Goal: Task Accomplishment & Management: Manage account settings

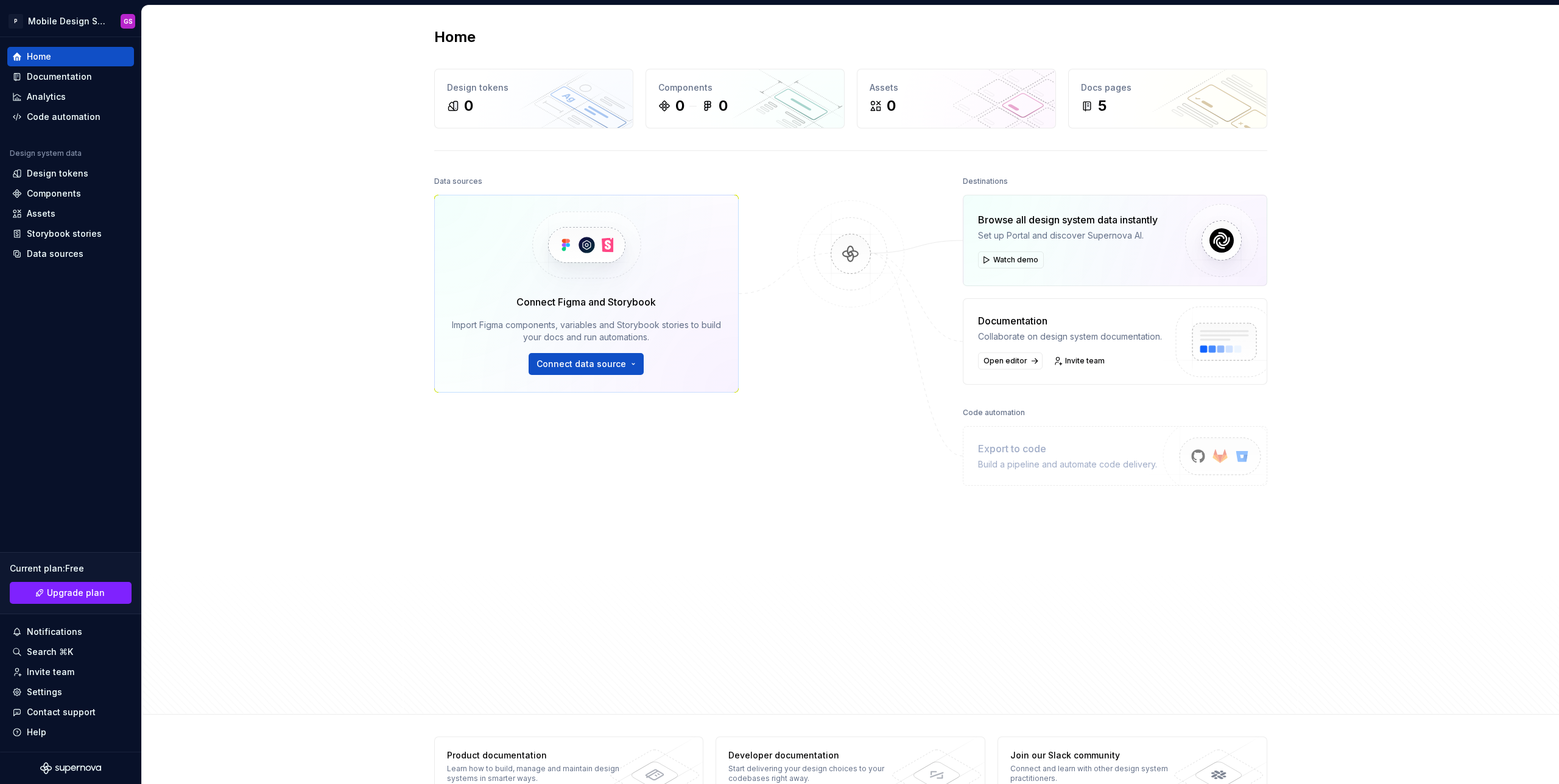
click at [329, 210] on div "Home Design tokens 0 Components 0 0 Assets 0 Docs pages 5 Data sources Connect …" at bounding box center [851, 360] width 1418 height 709
click at [607, 250] on img at bounding box center [586, 246] width 149 height 100
click at [106, 18] on html "P Mobile Design System GS Home Documentation Analytics Code automation Design s…" at bounding box center [780, 392] width 1559 height 784
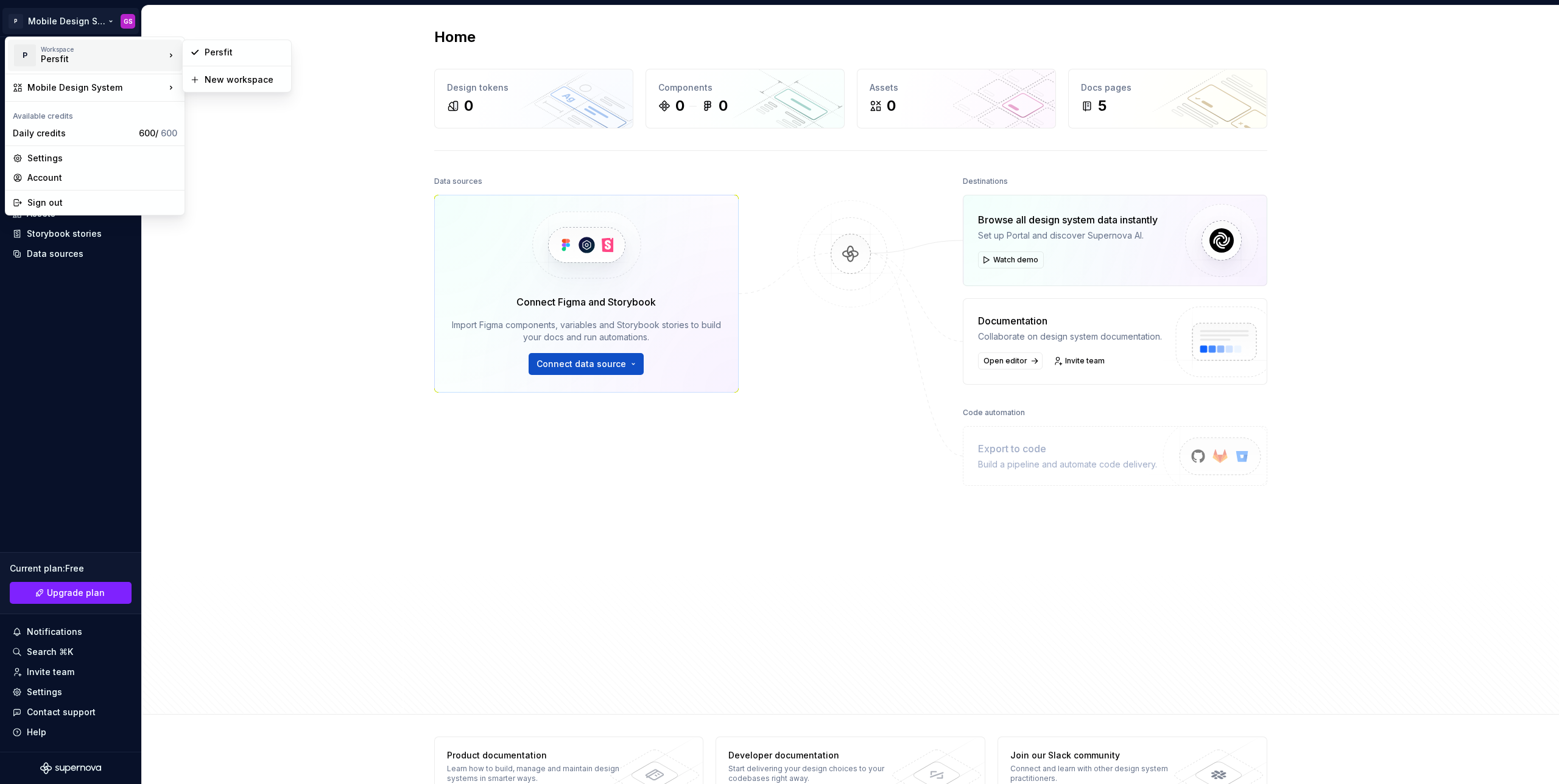
click at [162, 50] on div "Workspace" at bounding box center [103, 49] width 124 height 7
click at [61, 162] on div "Settings" at bounding box center [103, 158] width 150 height 12
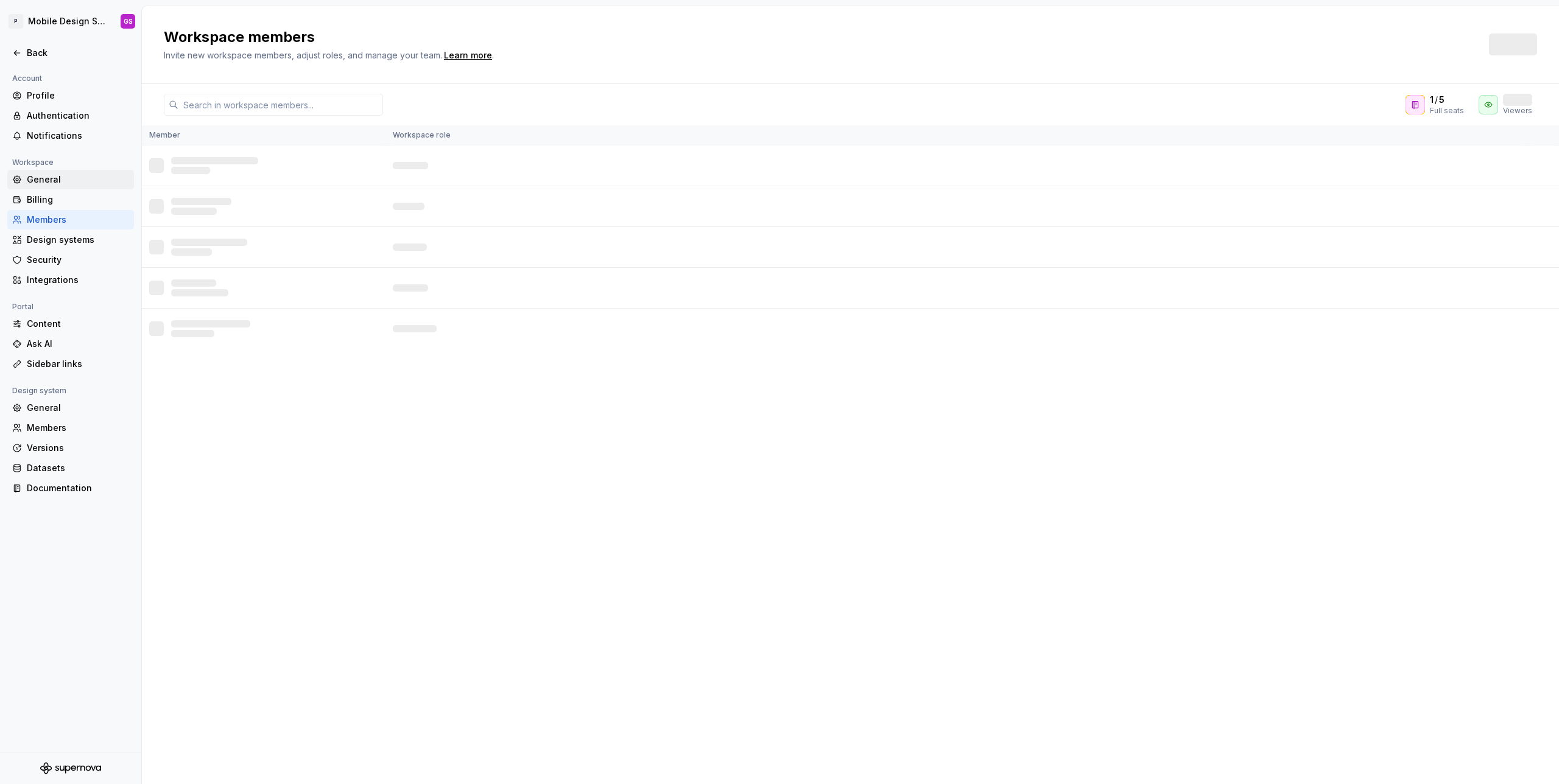
click at [68, 179] on div "General" at bounding box center [78, 179] width 102 height 12
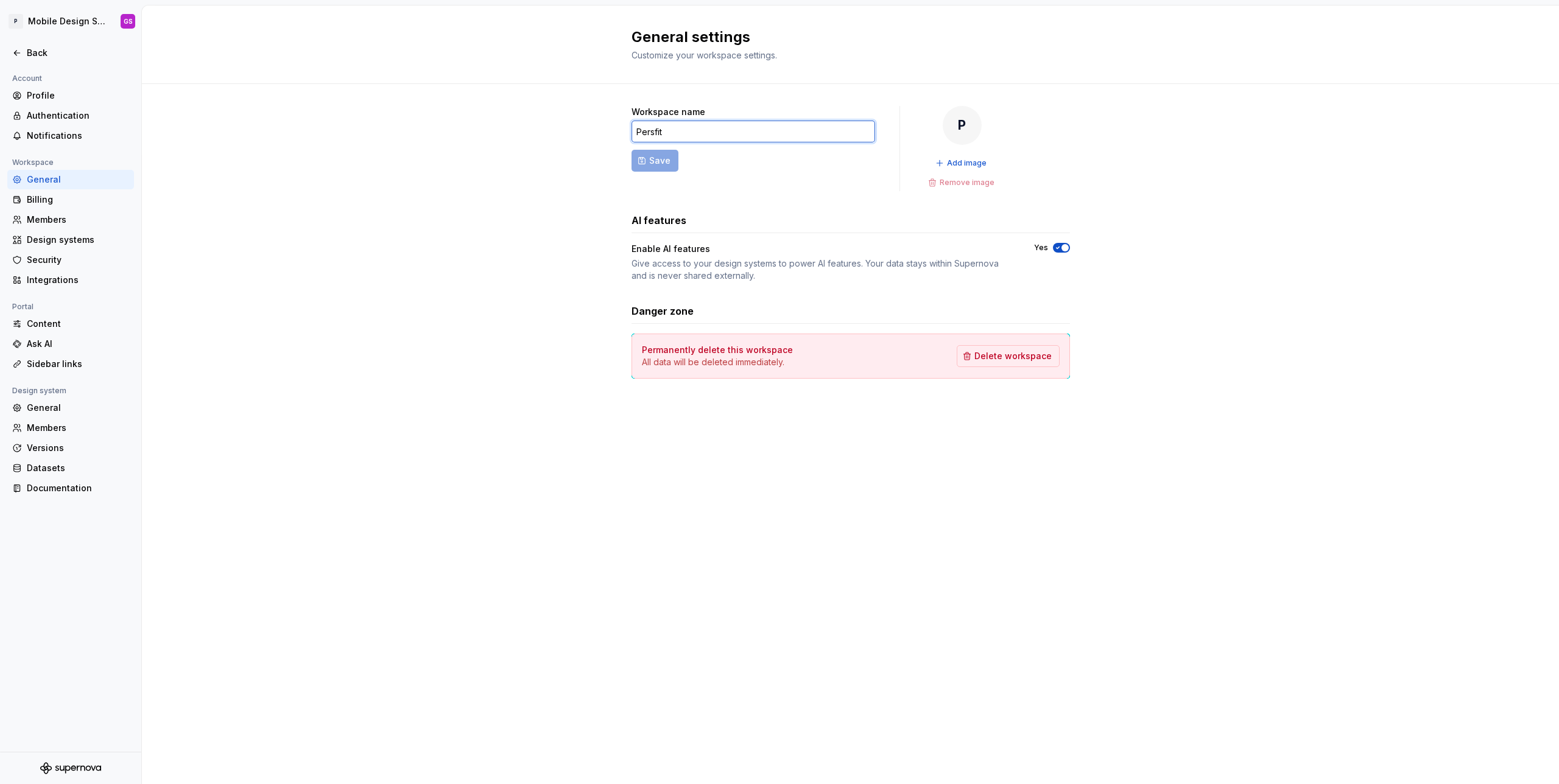
click at [728, 131] on input "Persfit" at bounding box center [753, 131] width 244 height 22
type input "Persfit Co."
click at [957, 128] on div "P" at bounding box center [962, 126] width 39 height 39
click at [972, 157] on button "Add image" at bounding box center [962, 163] width 60 height 17
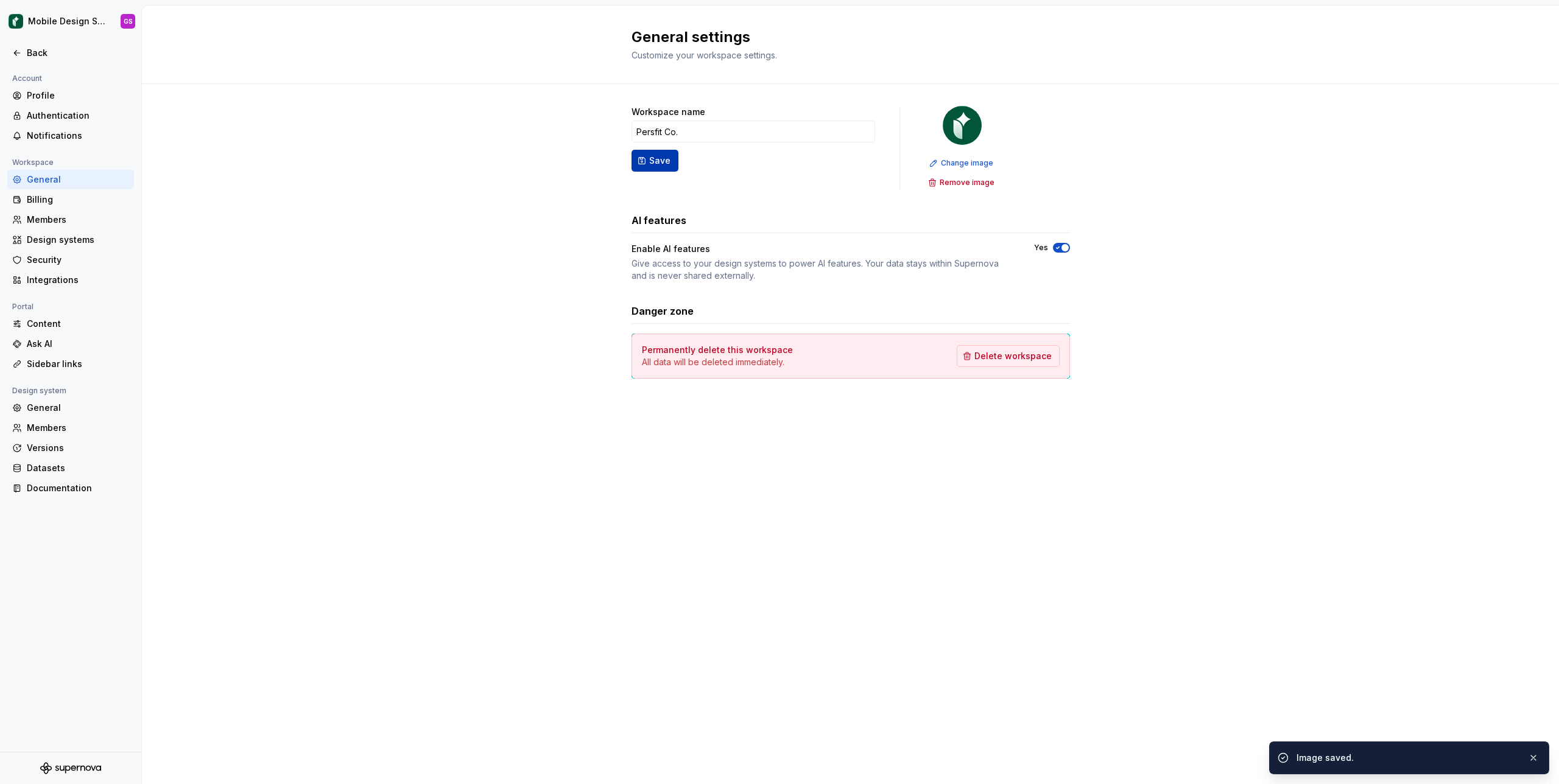
click at [664, 161] on span "Save" at bounding box center [660, 161] width 21 height 12
click at [56, 92] on div "Profile" at bounding box center [78, 95] width 102 height 12
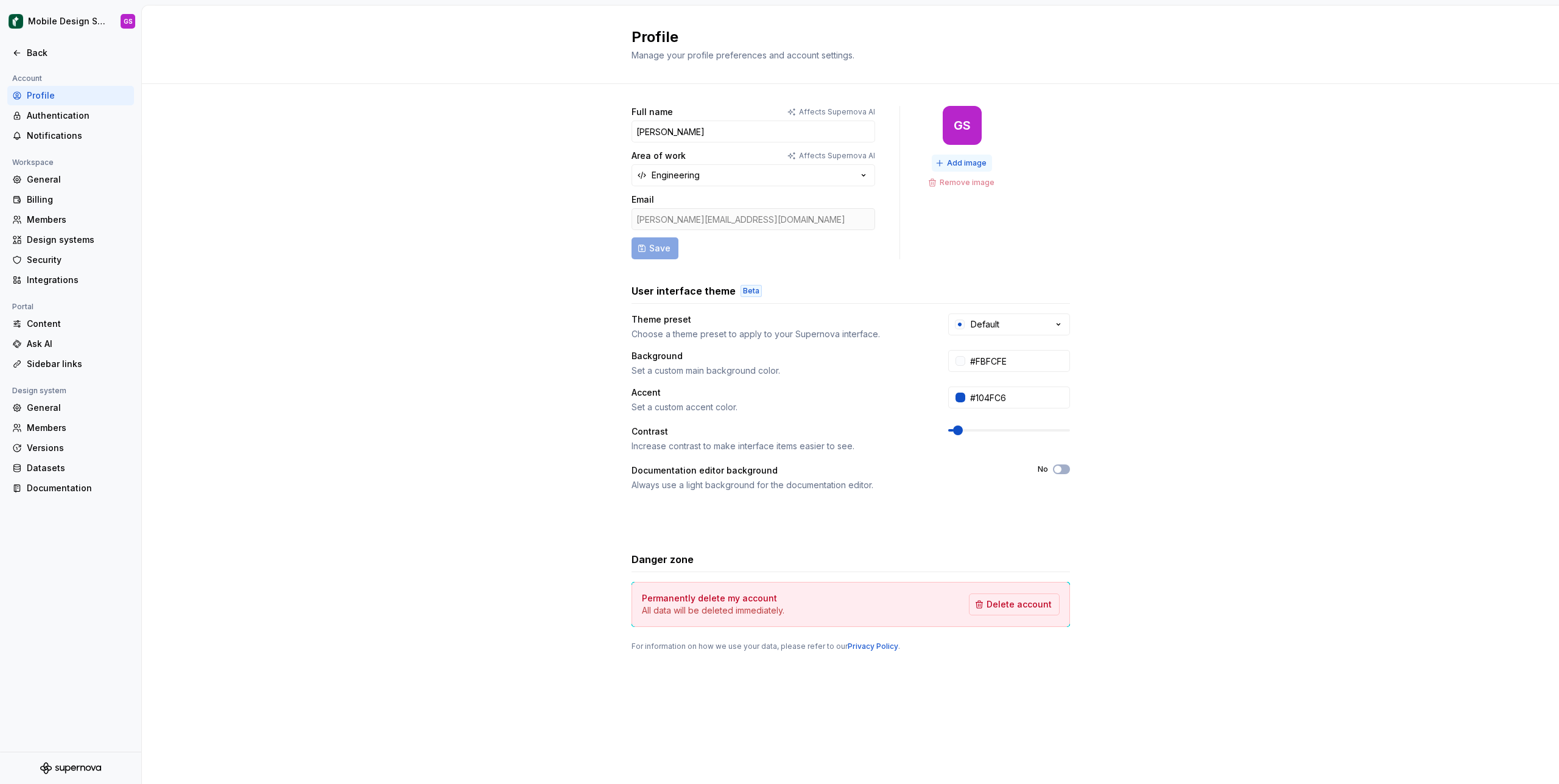
click at [969, 162] on span "Add image" at bounding box center [966, 163] width 40 height 10
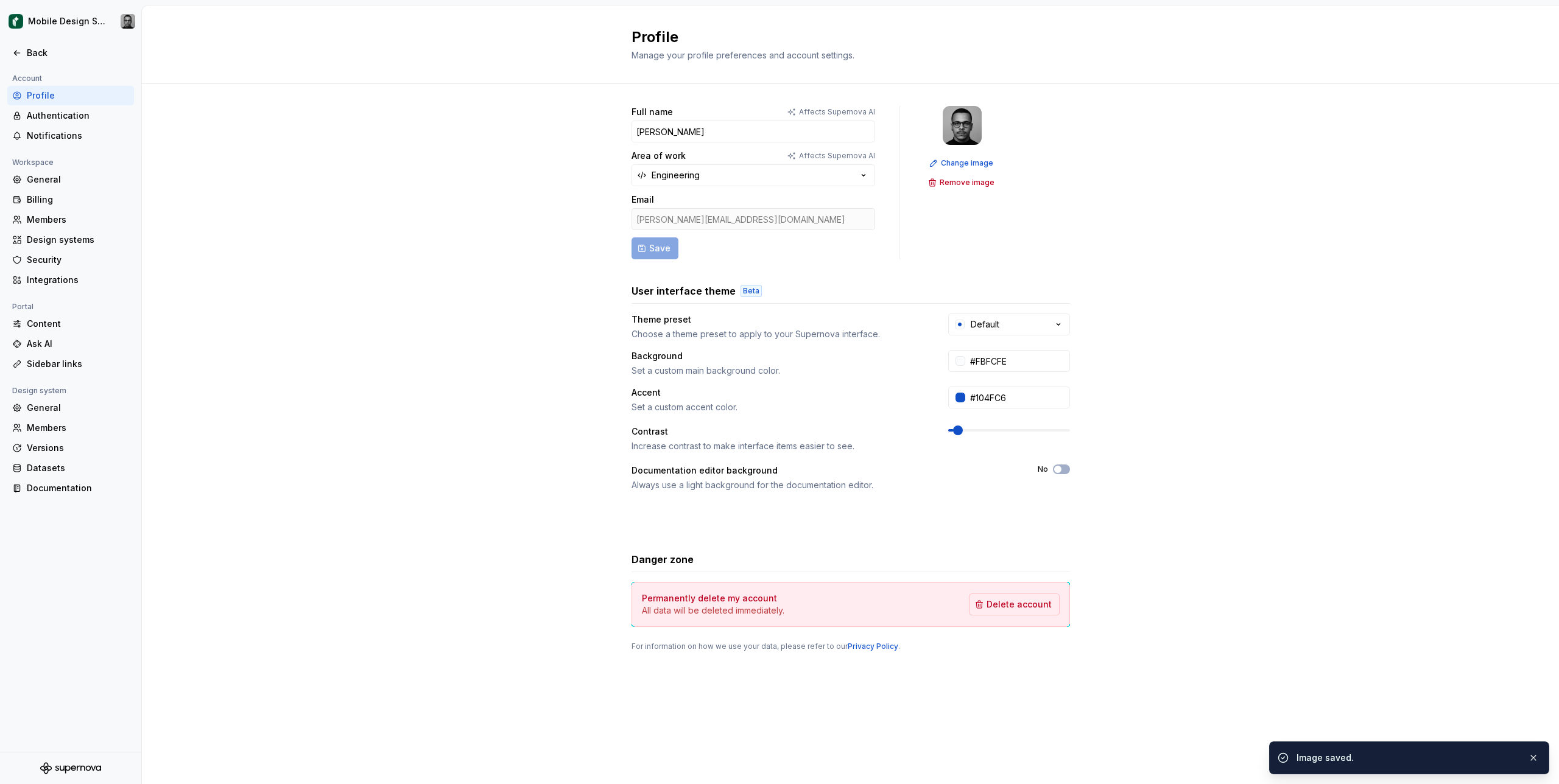
click at [1228, 303] on div "Full name Affects Supernova AI [PERSON_NAME] Area of work Affects Supernova AI …" at bounding box center [851, 391] width 1418 height 613
click at [35, 52] on div "Back" at bounding box center [78, 52] width 102 height 12
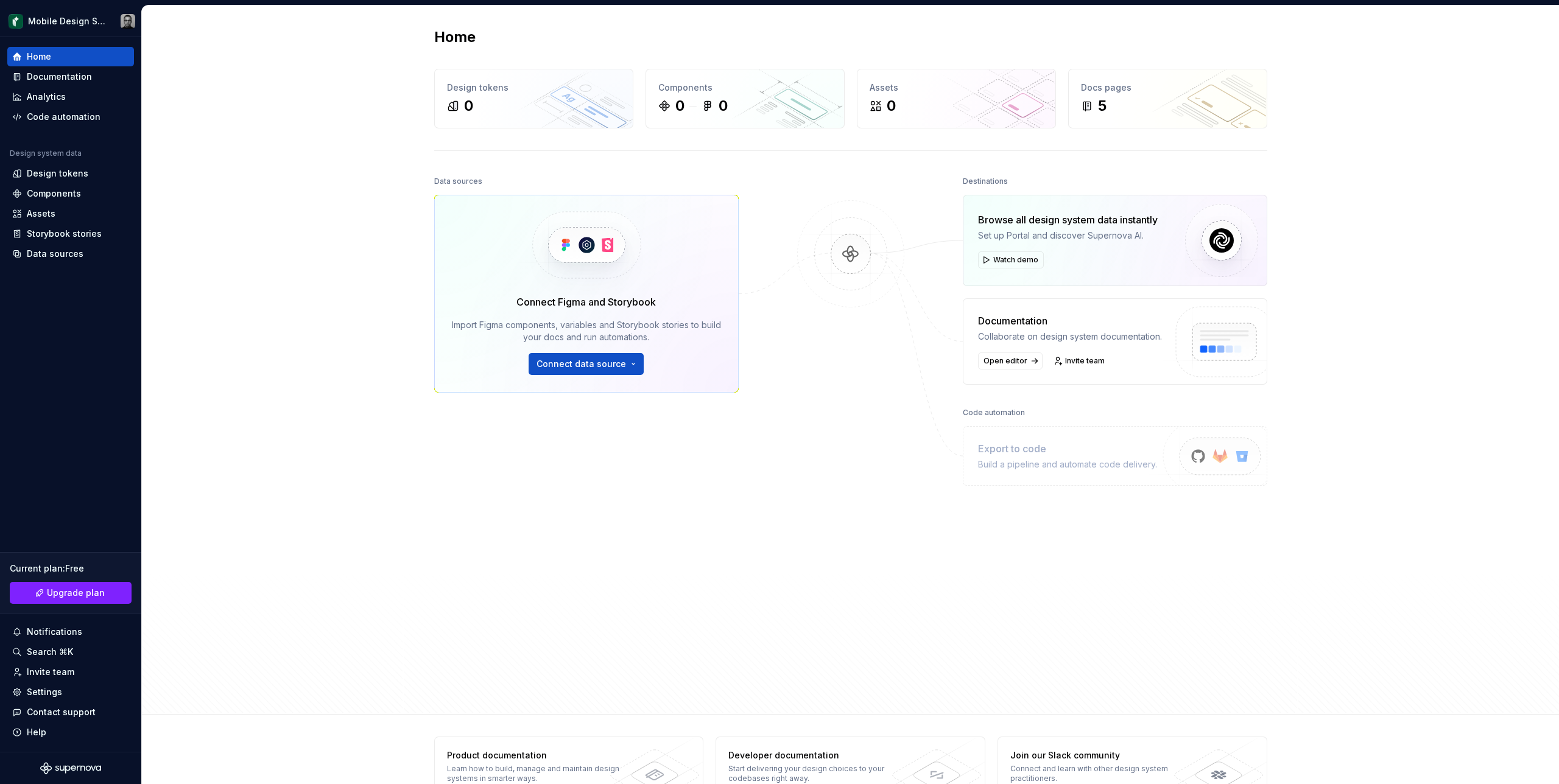
click at [282, 162] on div "Home Design tokens 0 Components 0 0 Assets 0 Docs pages 5 Data sources Connect …" at bounding box center [851, 360] width 1418 height 709
click at [84, 19] on html "Mobile Design System Home Documentation Analytics Code automation Design system…" at bounding box center [780, 392] width 1559 height 784
click at [304, 44] on html "Mobile Design System Home Documentation Analytics Code automation Design system…" at bounding box center [780, 392] width 1559 height 784
click at [855, 245] on img at bounding box center [851, 267] width 118 height 132
click at [606, 244] on img at bounding box center [586, 246] width 149 height 100
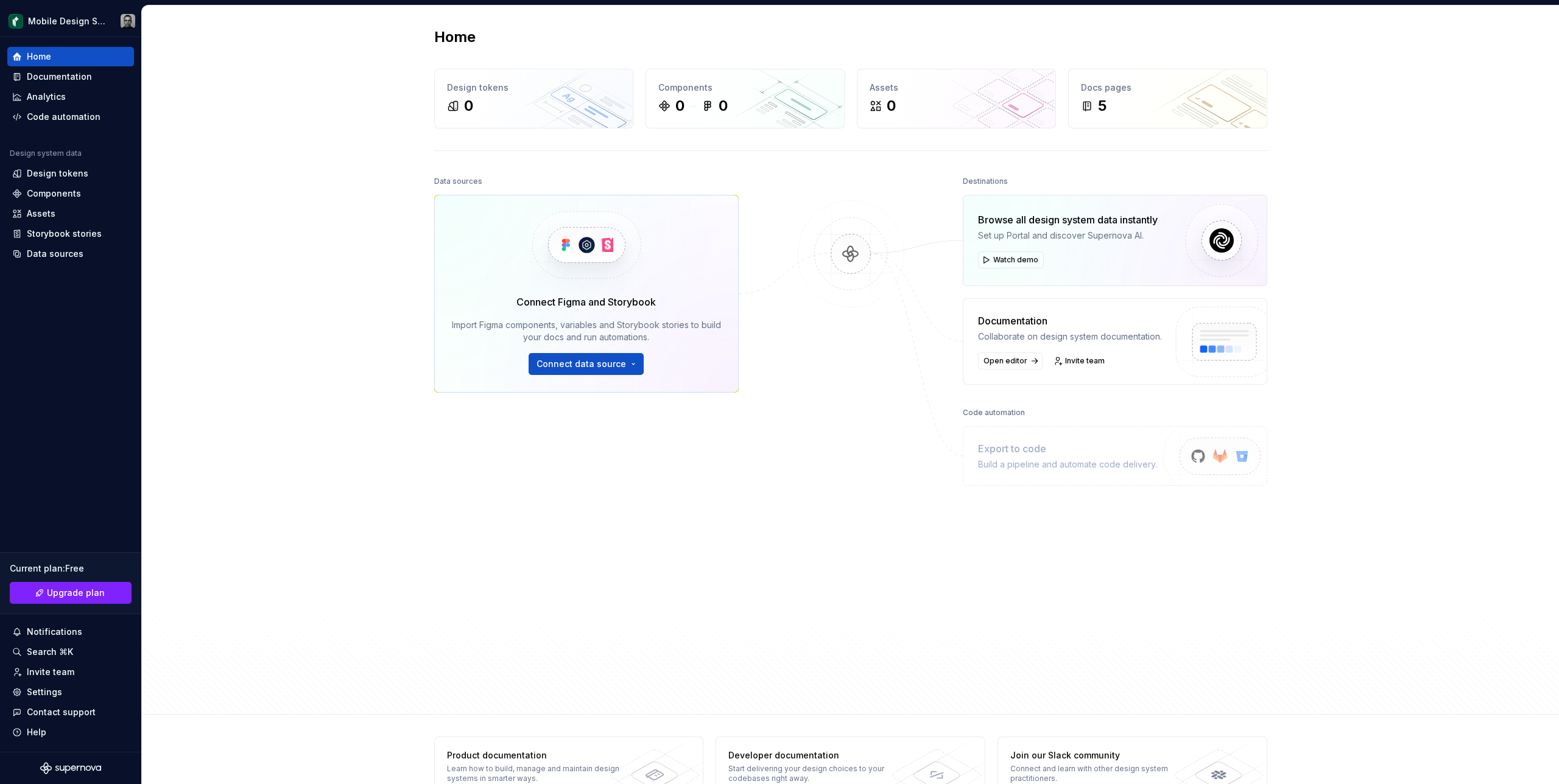
click at [589, 244] on img at bounding box center [586, 246] width 149 height 100
click at [1168, 102] on div "5" at bounding box center [1168, 106] width 174 height 20
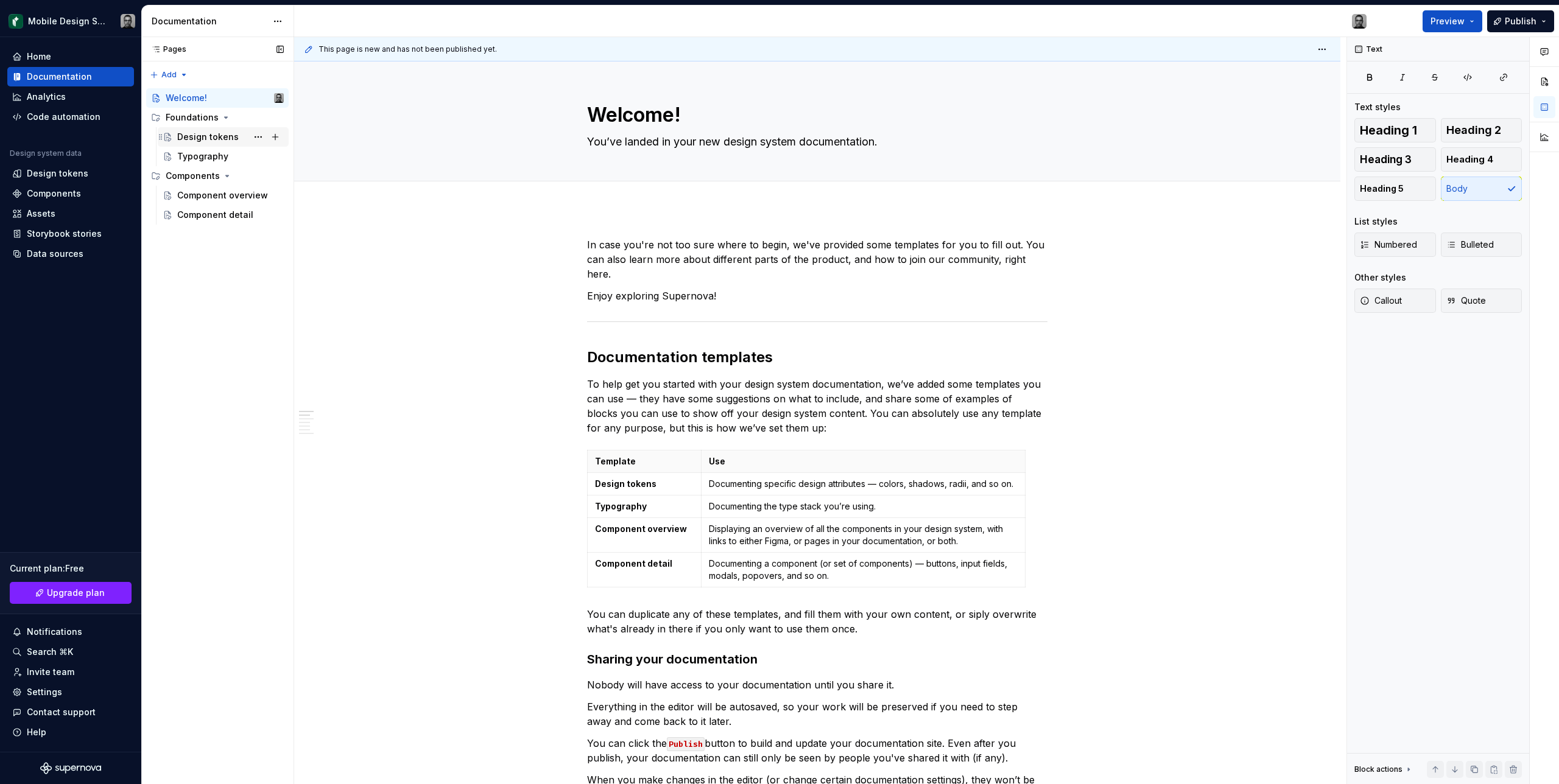
type textarea "*"
click at [61, 55] on div "Home" at bounding box center [70, 56] width 117 height 12
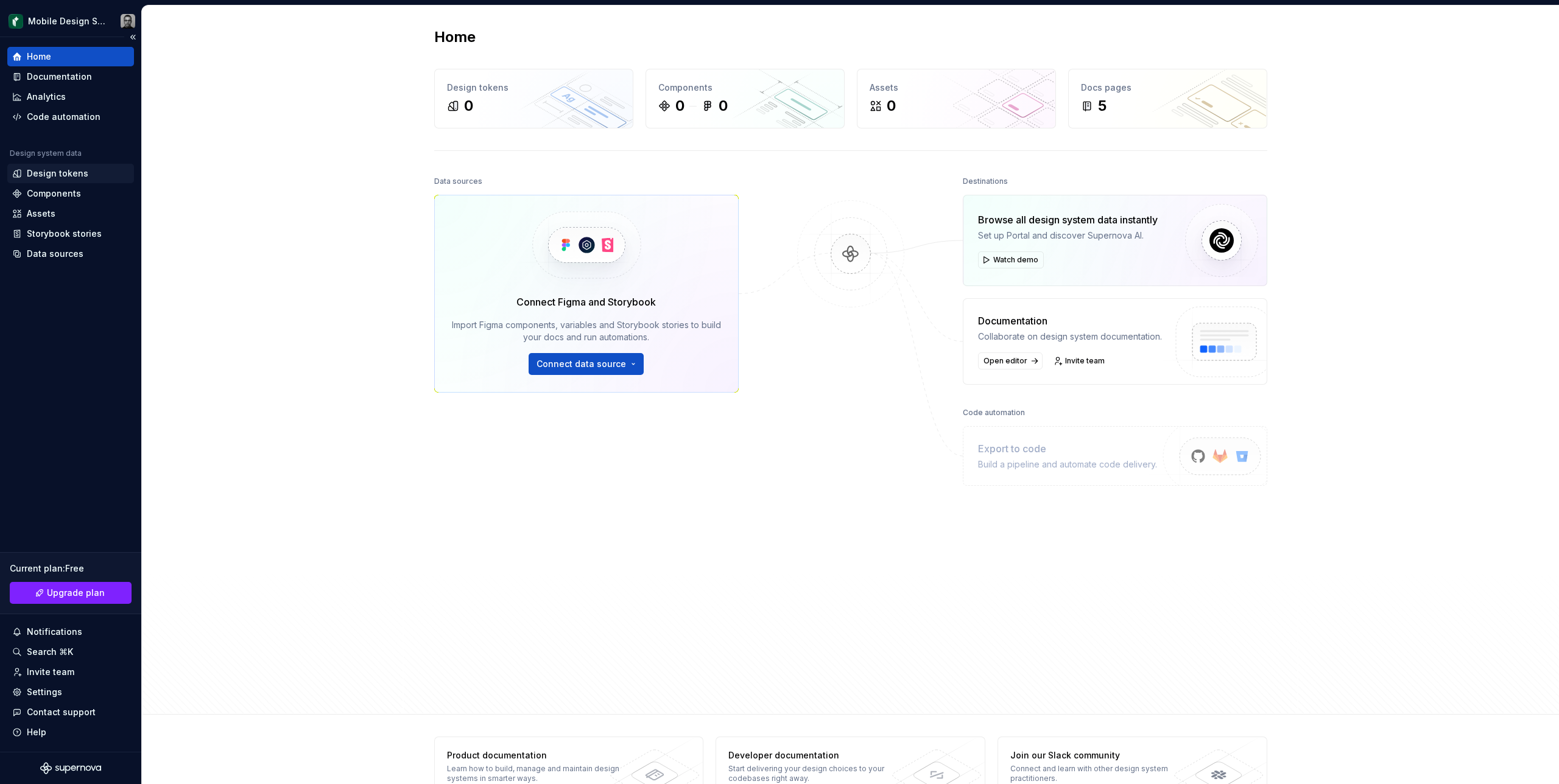
click at [64, 174] on div "Design tokens" at bounding box center [57, 173] width 61 height 12
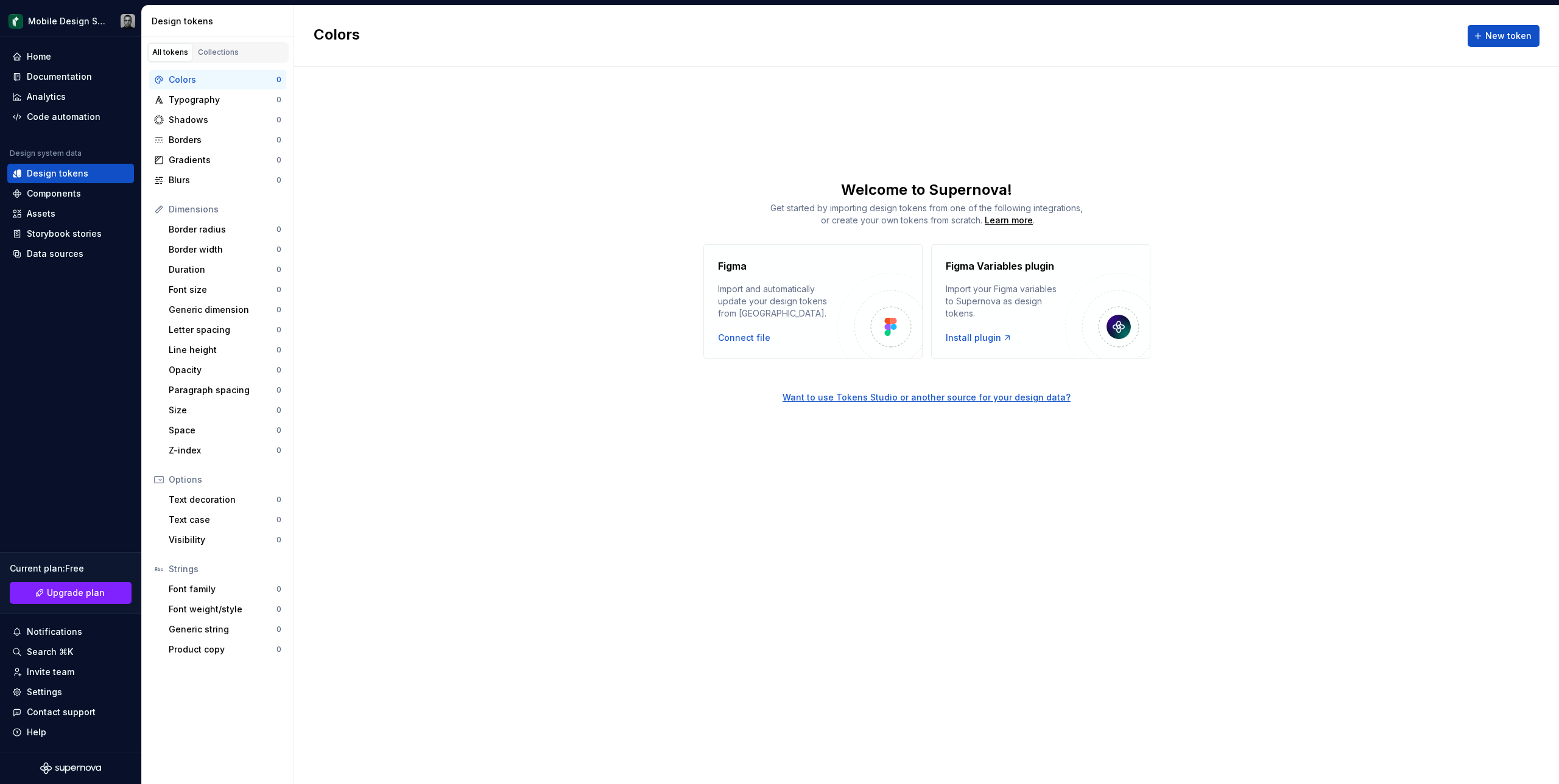
click at [540, 291] on div "Figma Import and automatically update your design tokens from [GEOGRAPHIC_DATA]…" at bounding box center [926, 301] width 1265 height 114
click at [479, 197] on div "Welcome to Supernova!" at bounding box center [926, 190] width 1265 height 20
